Goal: Task Accomplishment & Management: Manage account settings

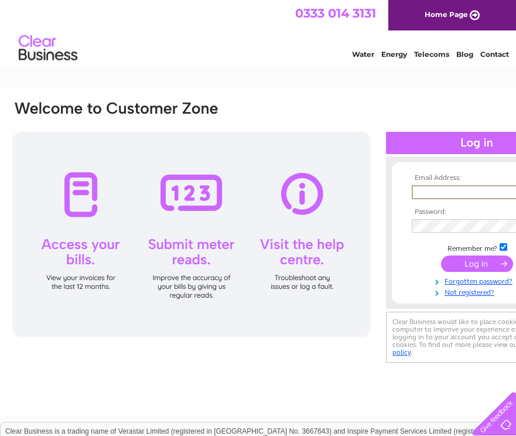
type input "zoes001@outlook.com"
click at [465, 269] on input "submit" at bounding box center [477, 263] width 72 height 16
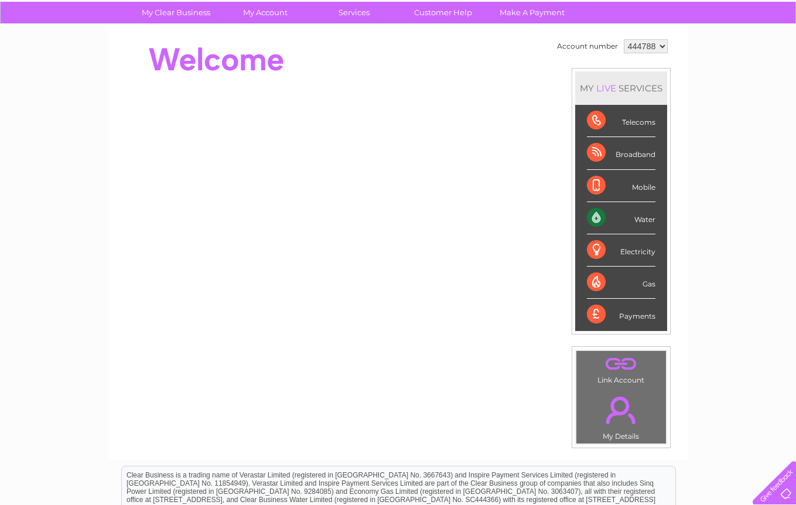
scroll to position [81, 0]
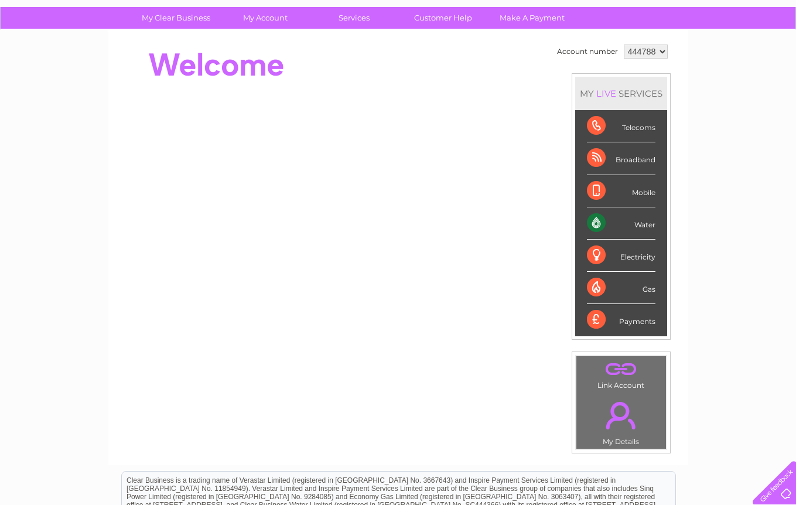
click at [515, 223] on div "Water" at bounding box center [621, 223] width 69 height 32
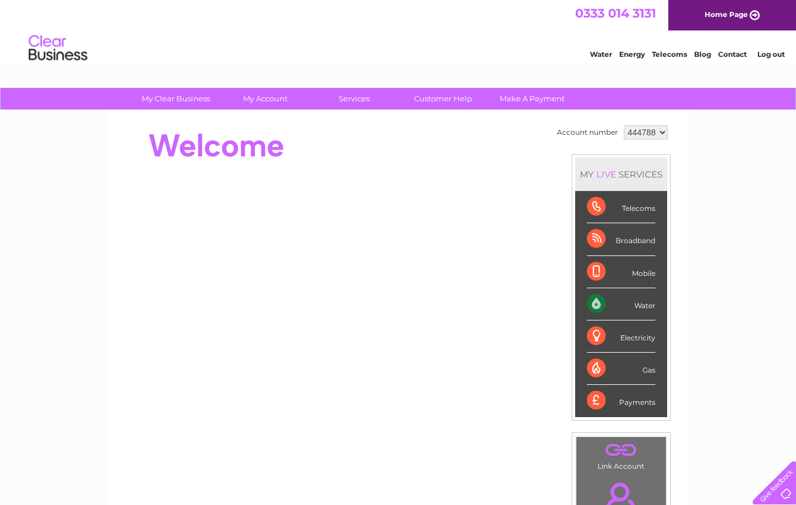
scroll to position [0, 0]
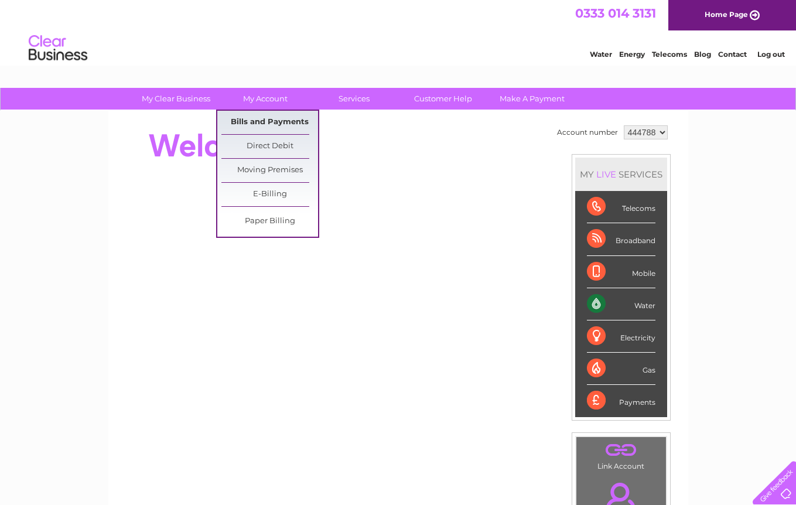
click at [276, 121] on link "Bills and Payments" at bounding box center [269, 122] width 97 height 23
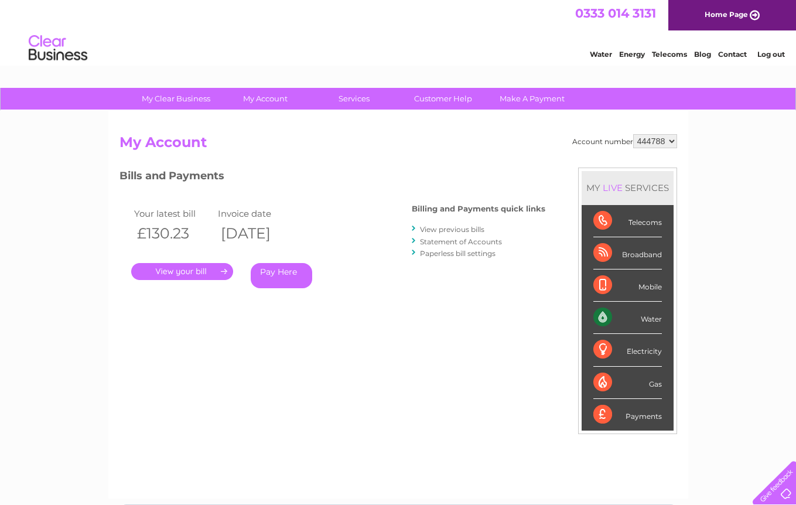
drag, startPoint x: 213, startPoint y: 240, endPoint x: 206, endPoint y: 254, distance: 15.7
click at [206, 254] on div "Your latest bill Invoice date £130.23 [DATE] . Pay Here" at bounding box center [248, 249] width 258 height 111
click at [286, 154] on h2 "My Account" at bounding box center [398, 145] width 558 height 22
click at [202, 267] on link "." at bounding box center [182, 271] width 102 height 17
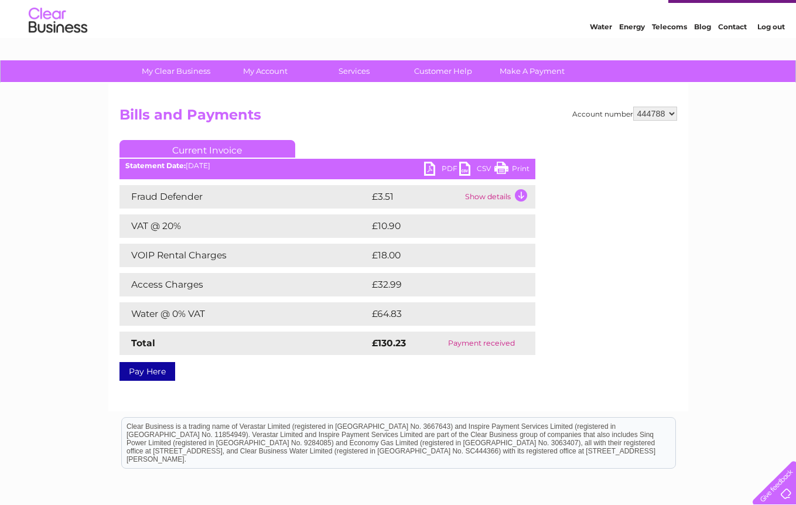
scroll to position [26, 0]
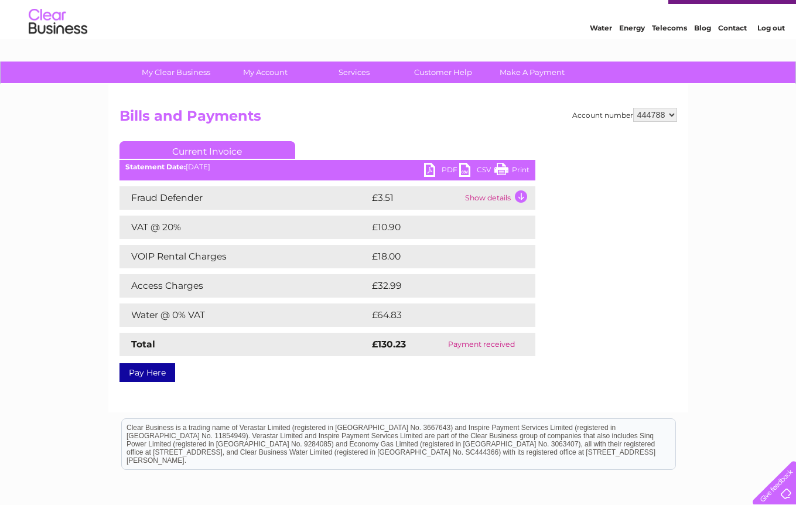
click at [501, 165] on link "Print" at bounding box center [511, 171] width 35 height 17
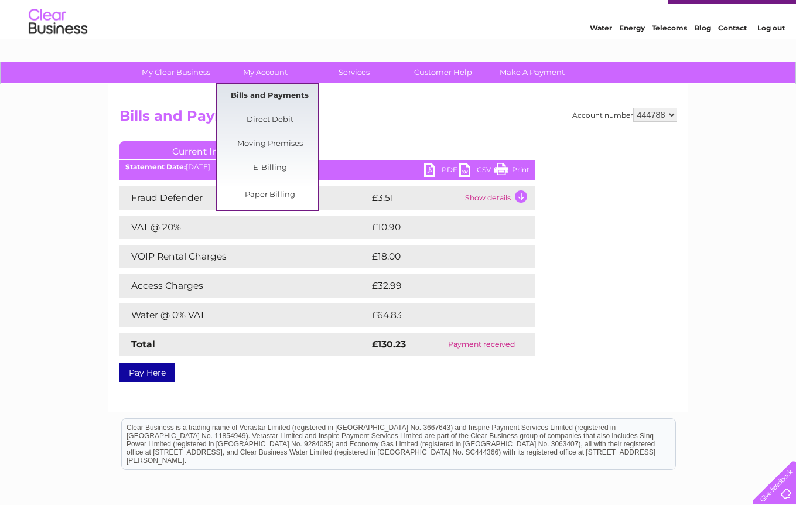
click at [275, 94] on link "Bills and Payments" at bounding box center [269, 95] width 97 height 23
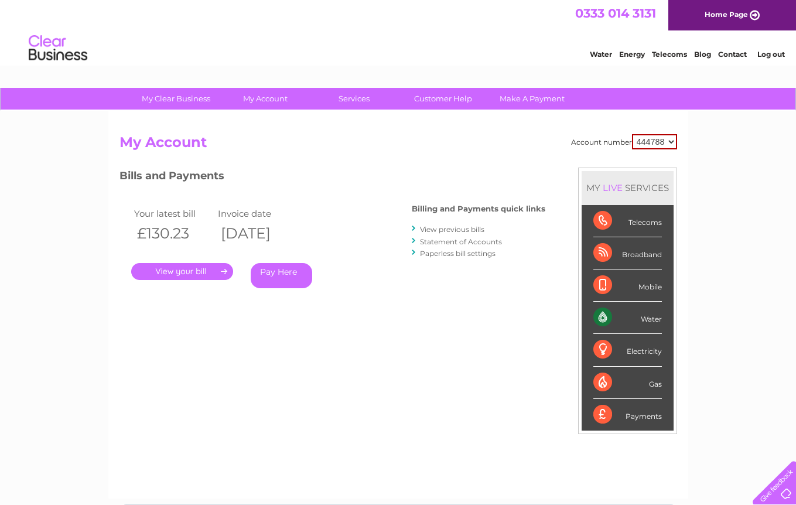
click at [183, 271] on link "." at bounding box center [182, 271] width 102 height 17
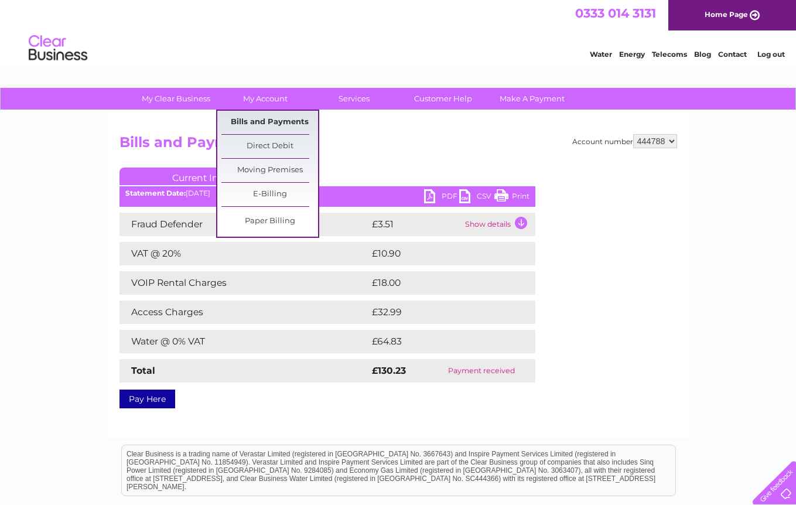
click at [284, 122] on link "Bills and Payments" at bounding box center [269, 122] width 97 height 23
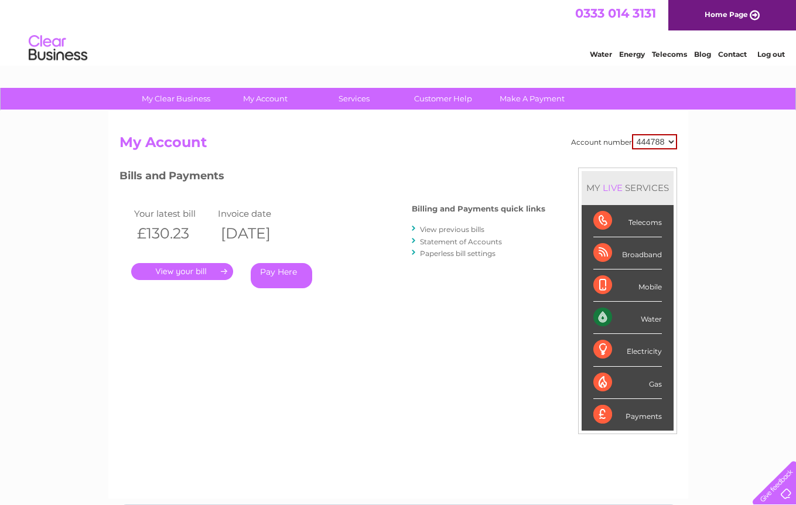
click at [219, 267] on link "." at bounding box center [182, 271] width 102 height 17
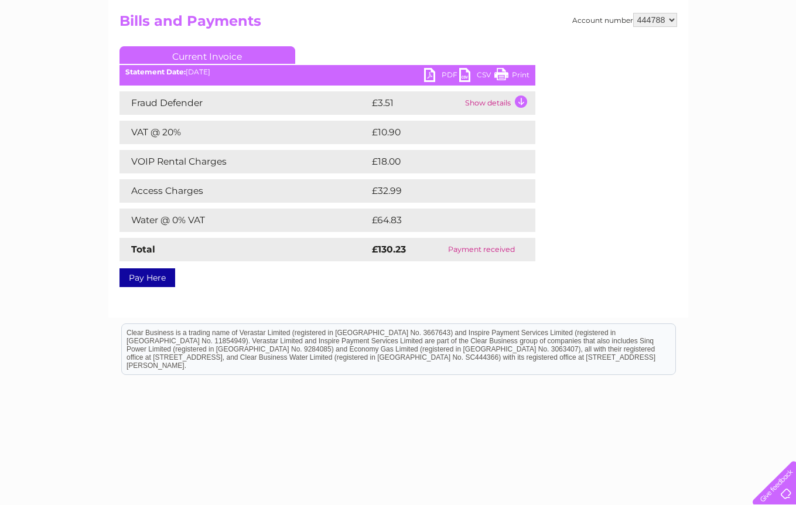
scroll to position [116, 0]
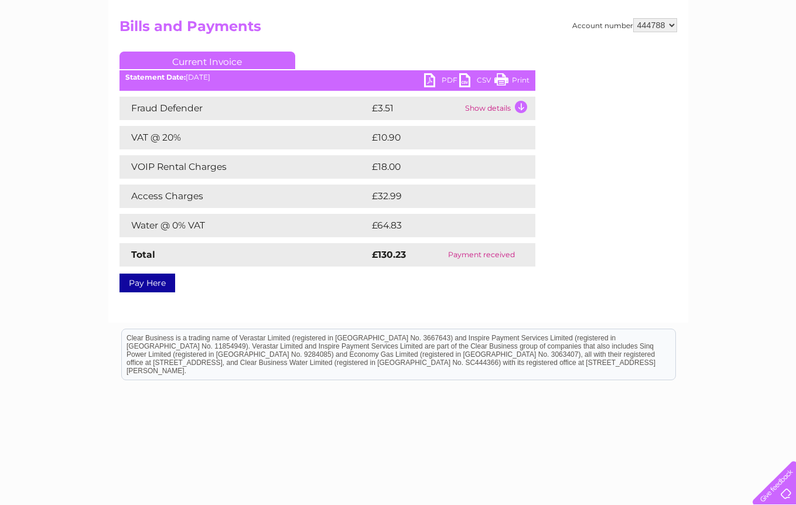
click at [237, 59] on link "Current Invoice" at bounding box center [207, 61] width 176 height 18
click at [220, 59] on link "Current Invoice" at bounding box center [207, 60] width 176 height 18
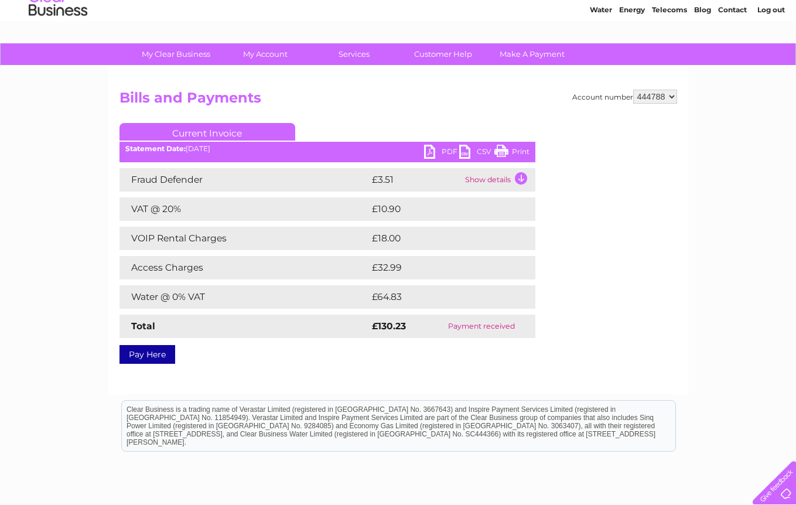
scroll to position [44, 0]
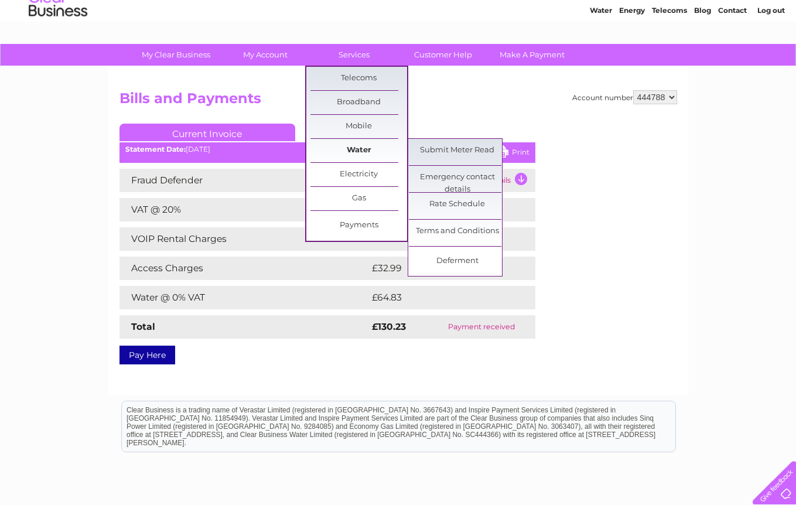
click at [367, 153] on link "Water" at bounding box center [358, 150] width 97 height 23
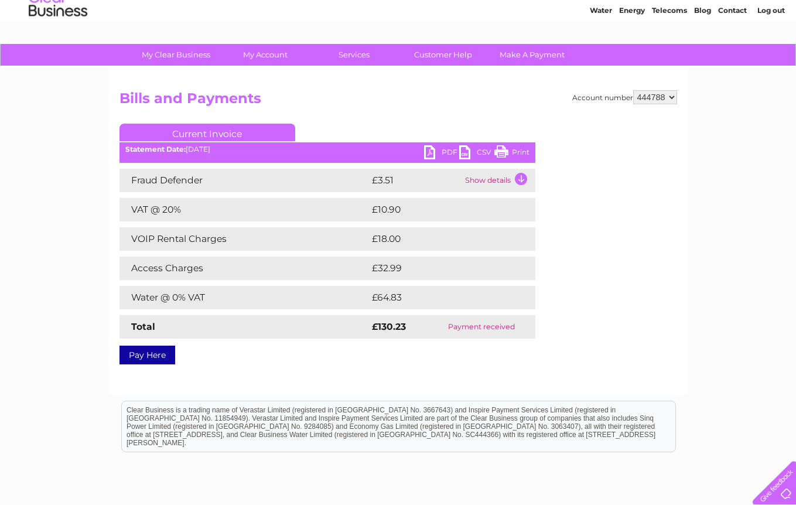
click at [597, 8] on link "Water" at bounding box center [601, 10] width 22 height 9
click at [248, 131] on link "Current Invoice" at bounding box center [207, 133] width 176 height 18
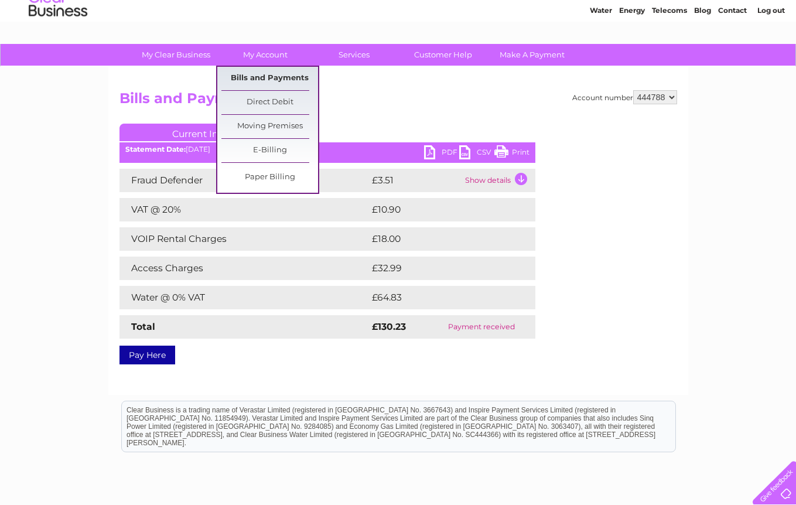
click at [292, 74] on link "Bills and Payments" at bounding box center [269, 78] width 97 height 23
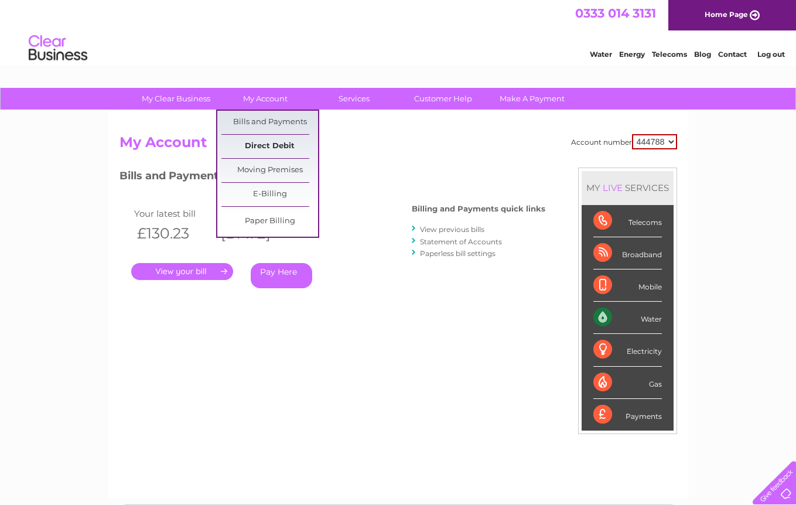
click at [282, 146] on link "Direct Debit" at bounding box center [269, 146] width 97 height 23
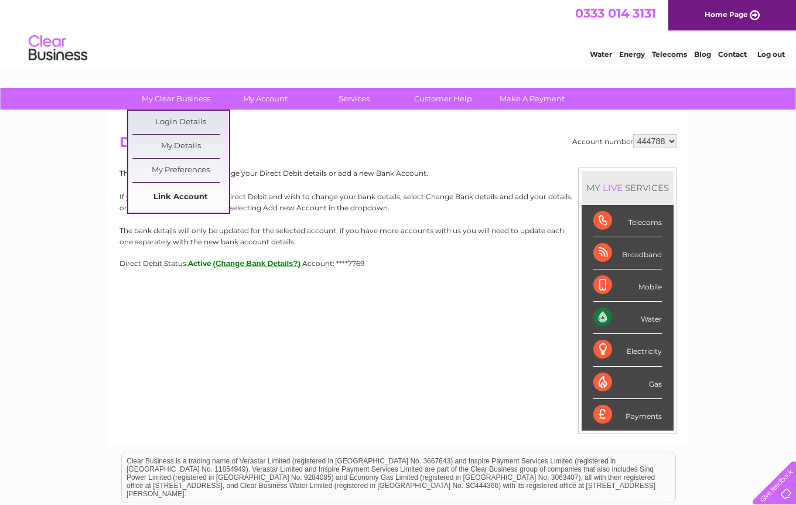
click at [199, 198] on link "Link Account" at bounding box center [180, 197] width 97 height 23
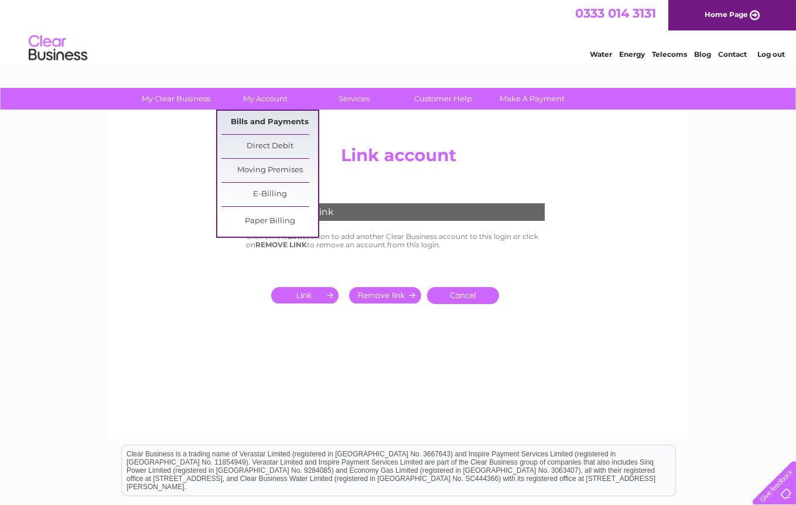
scroll to position [1, 1]
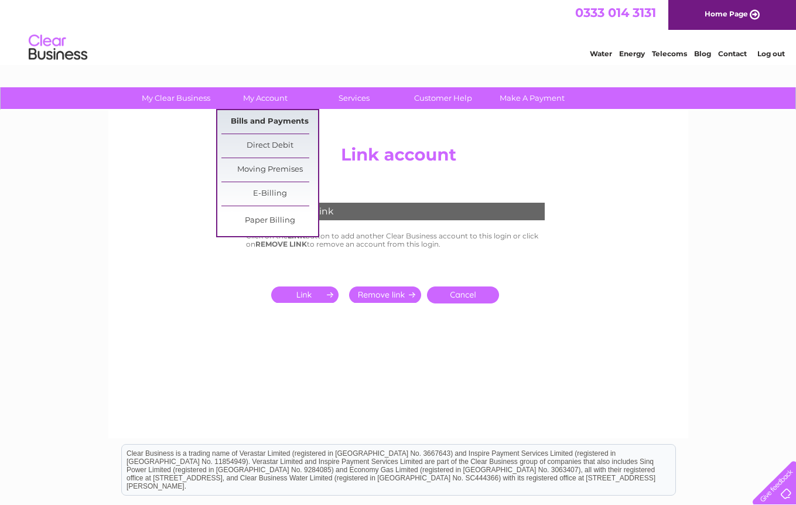
click at [275, 121] on link "Bills and Payments" at bounding box center [269, 121] width 97 height 23
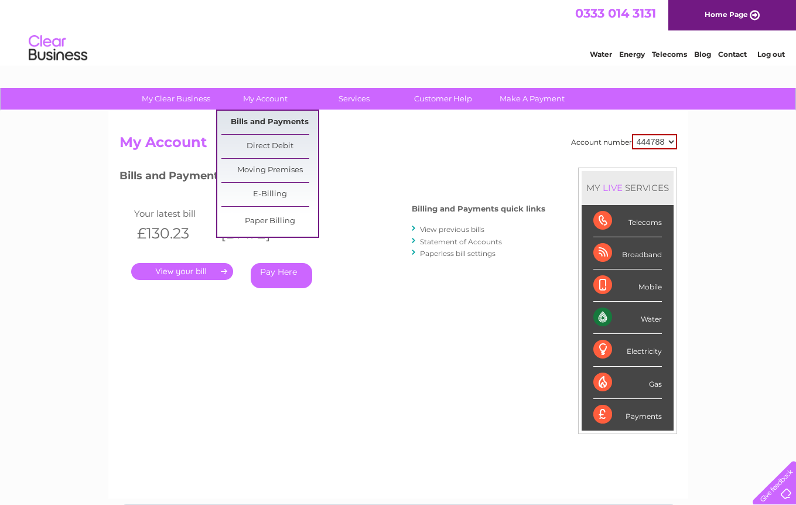
click at [298, 122] on link "Bills and Payments" at bounding box center [269, 122] width 97 height 23
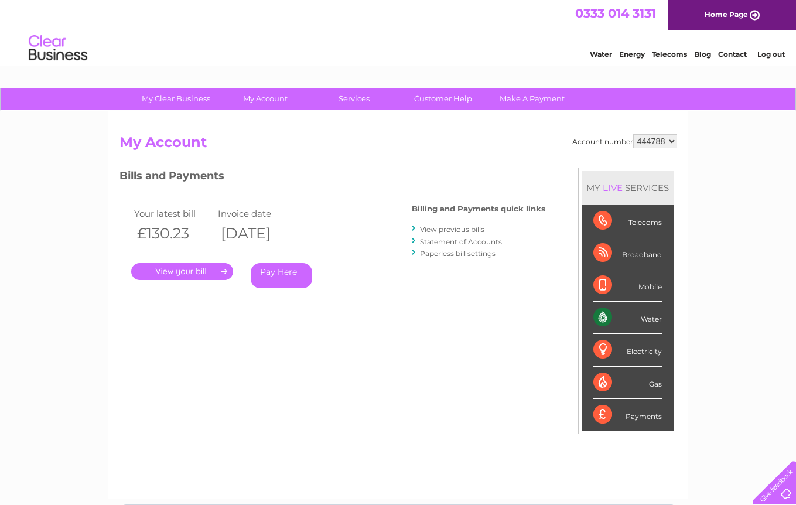
click at [208, 269] on link "." at bounding box center [182, 271] width 102 height 17
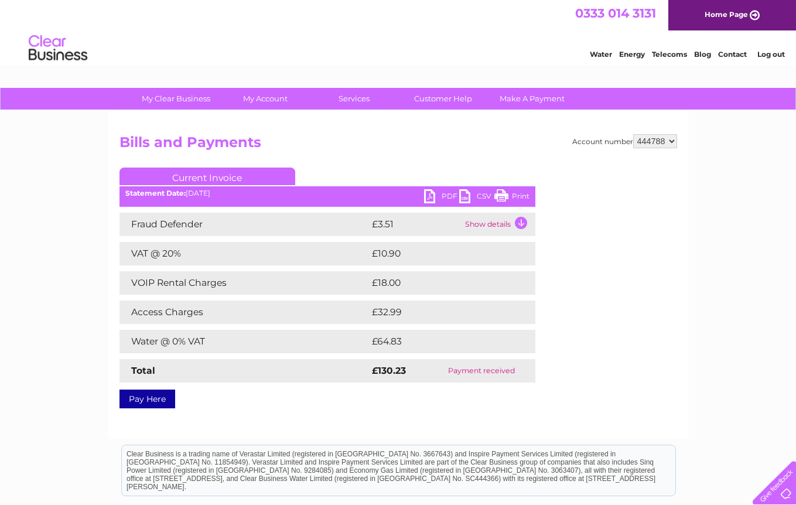
click at [246, 177] on link "Current Invoice" at bounding box center [207, 177] width 176 height 18
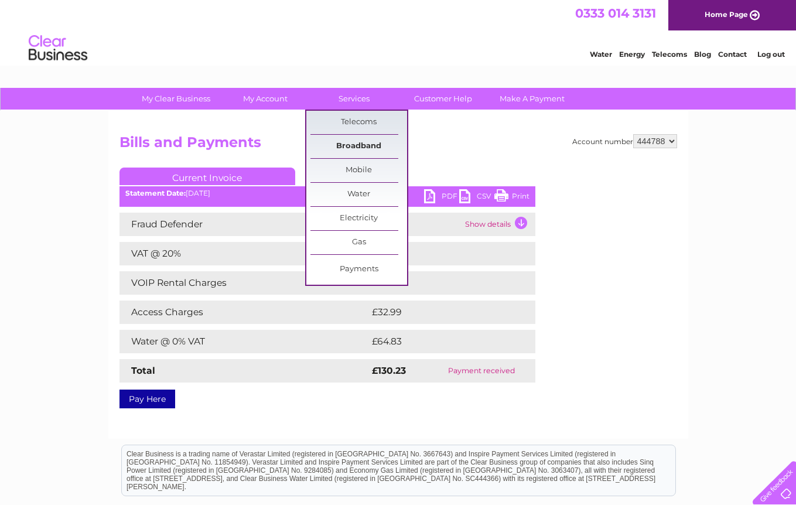
click at [338, 149] on link "Broadband" at bounding box center [358, 146] width 97 height 23
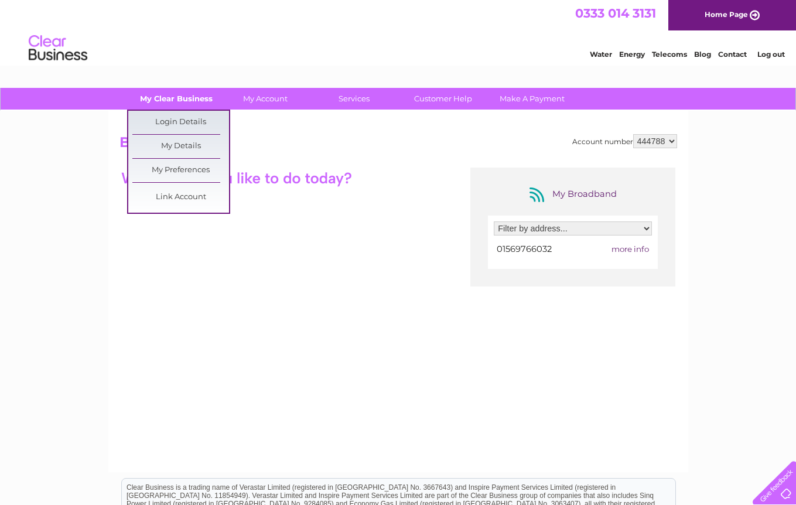
click at [168, 95] on link "My Clear Business" at bounding box center [176, 99] width 97 height 22
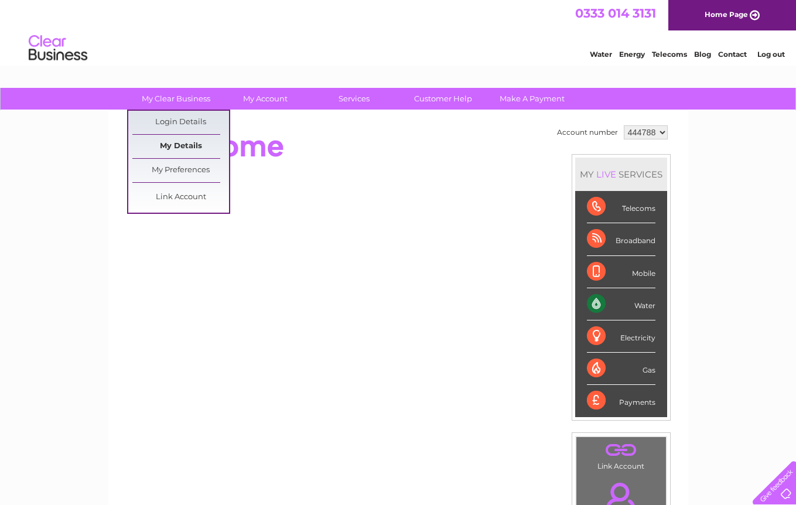
click at [192, 146] on link "My Details" at bounding box center [180, 146] width 97 height 23
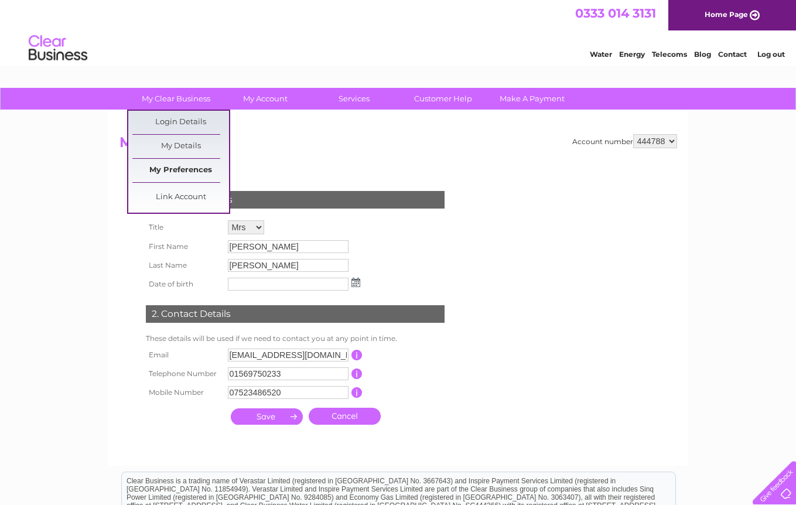
click at [181, 171] on link "My Preferences" at bounding box center [180, 170] width 97 height 23
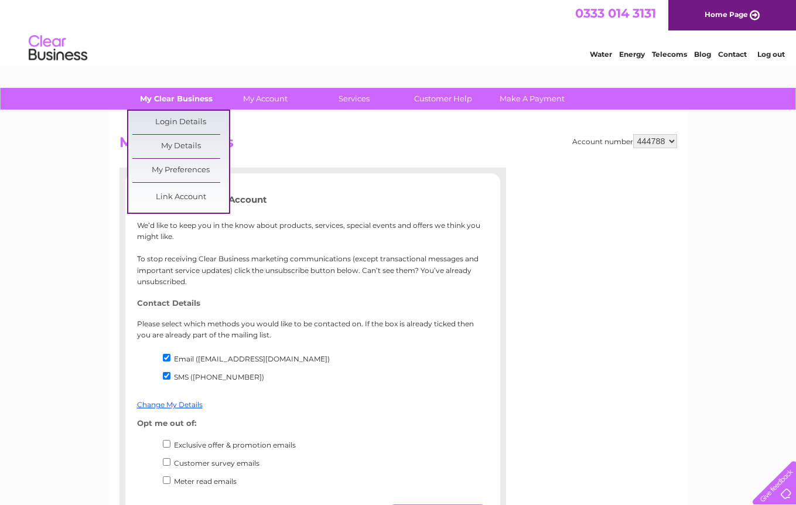
scroll to position [1, 0]
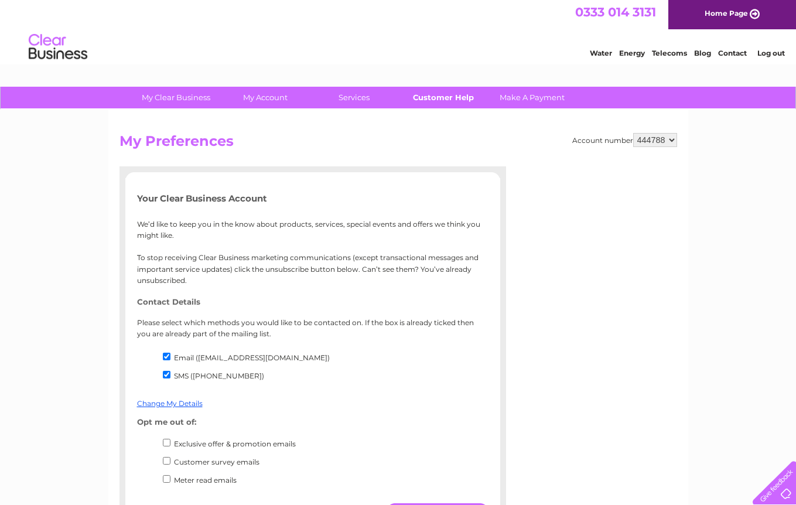
click at [443, 93] on link "Customer Help" at bounding box center [443, 98] width 97 height 22
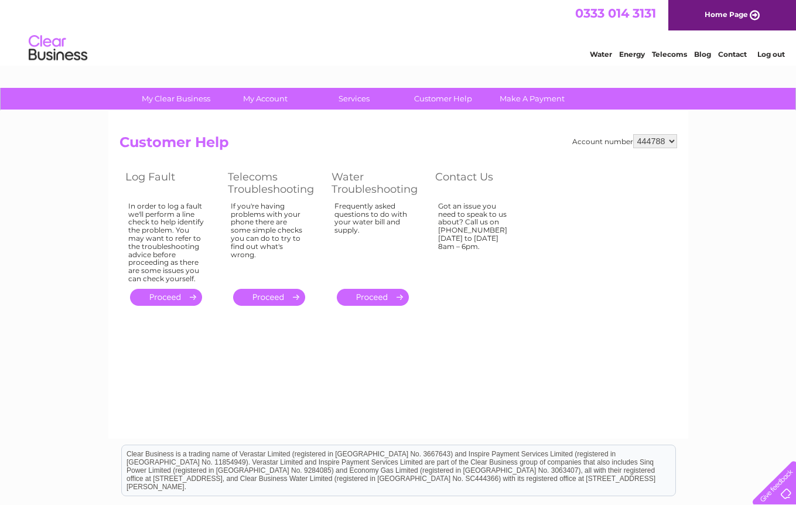
click at [66, 54] on img at bounding box center [58, 48] width 60 height 36
click at [50, 54] on img at bounding box center [58, 48] width 60 height 36
click at [713, 15] on link "Home Page" at bounding box center [732, 15] width 128 height 30
